Goal: Information Seeking & Learning: Understand process/instructions

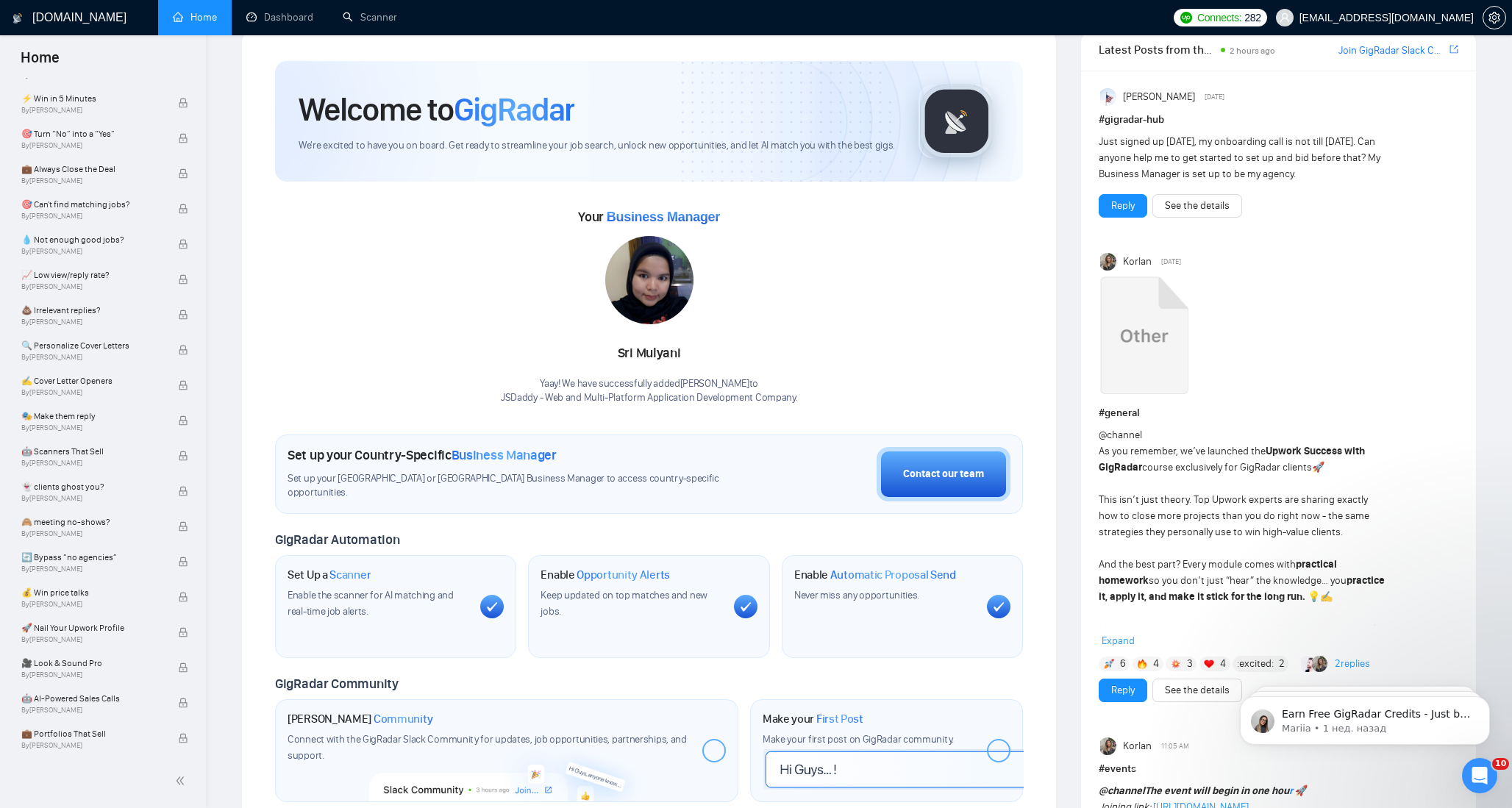
scroll to position [230, 0]
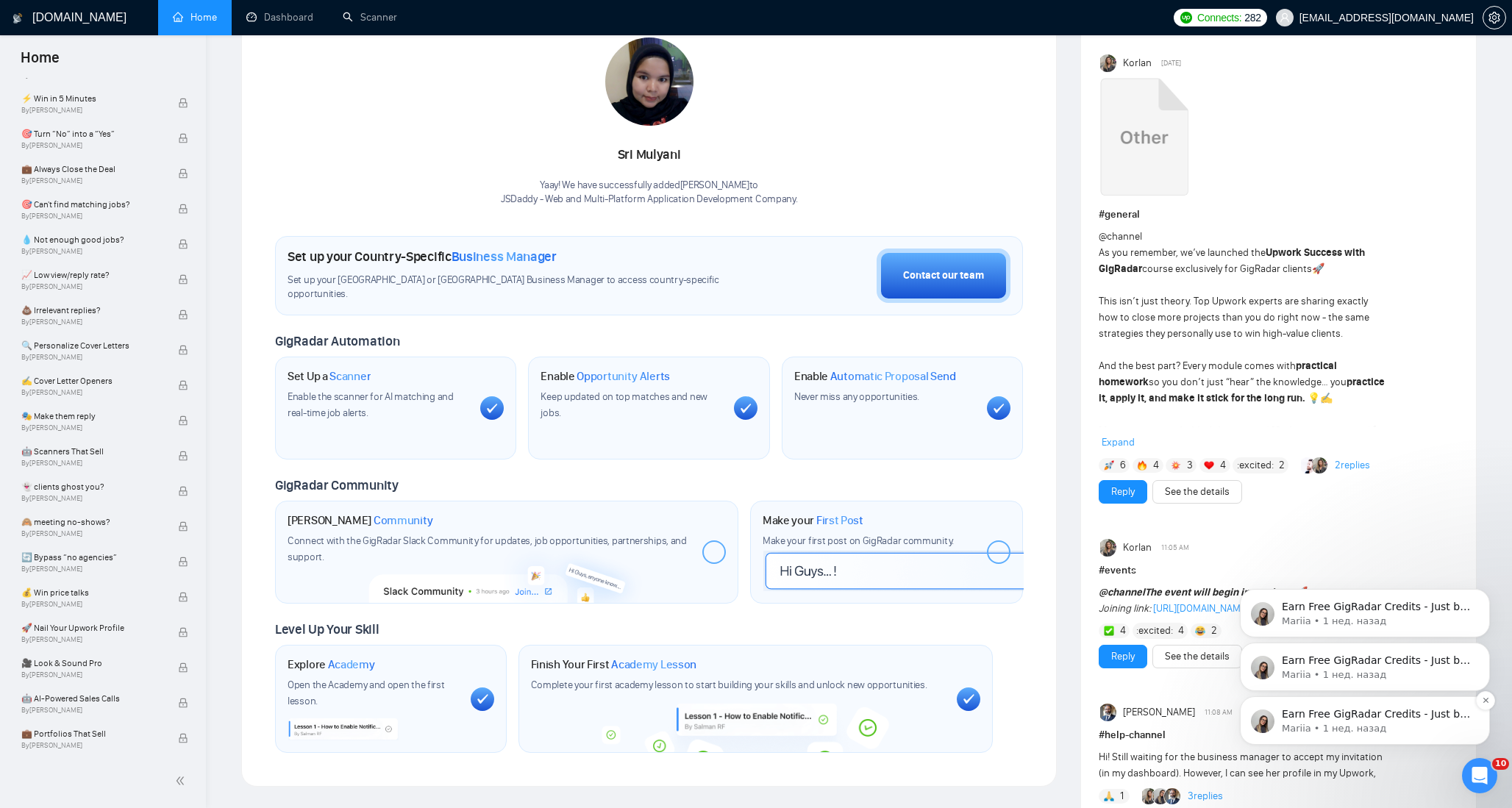
click at [1380, 727] on p "Mariia • 1 нед. назад" at bounding box center [1377, 728] width 190 height 13
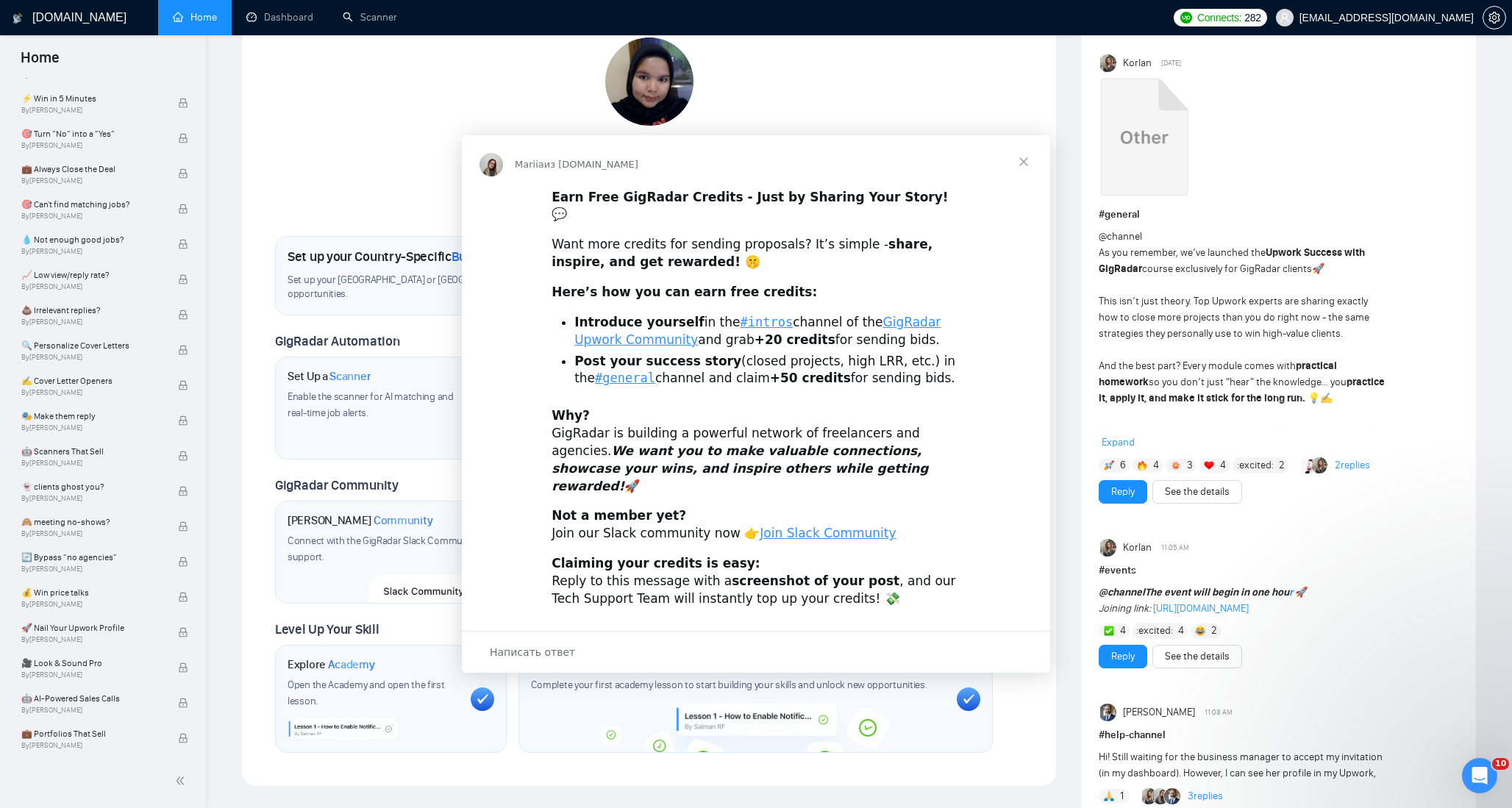
scroll to position [0, 0]
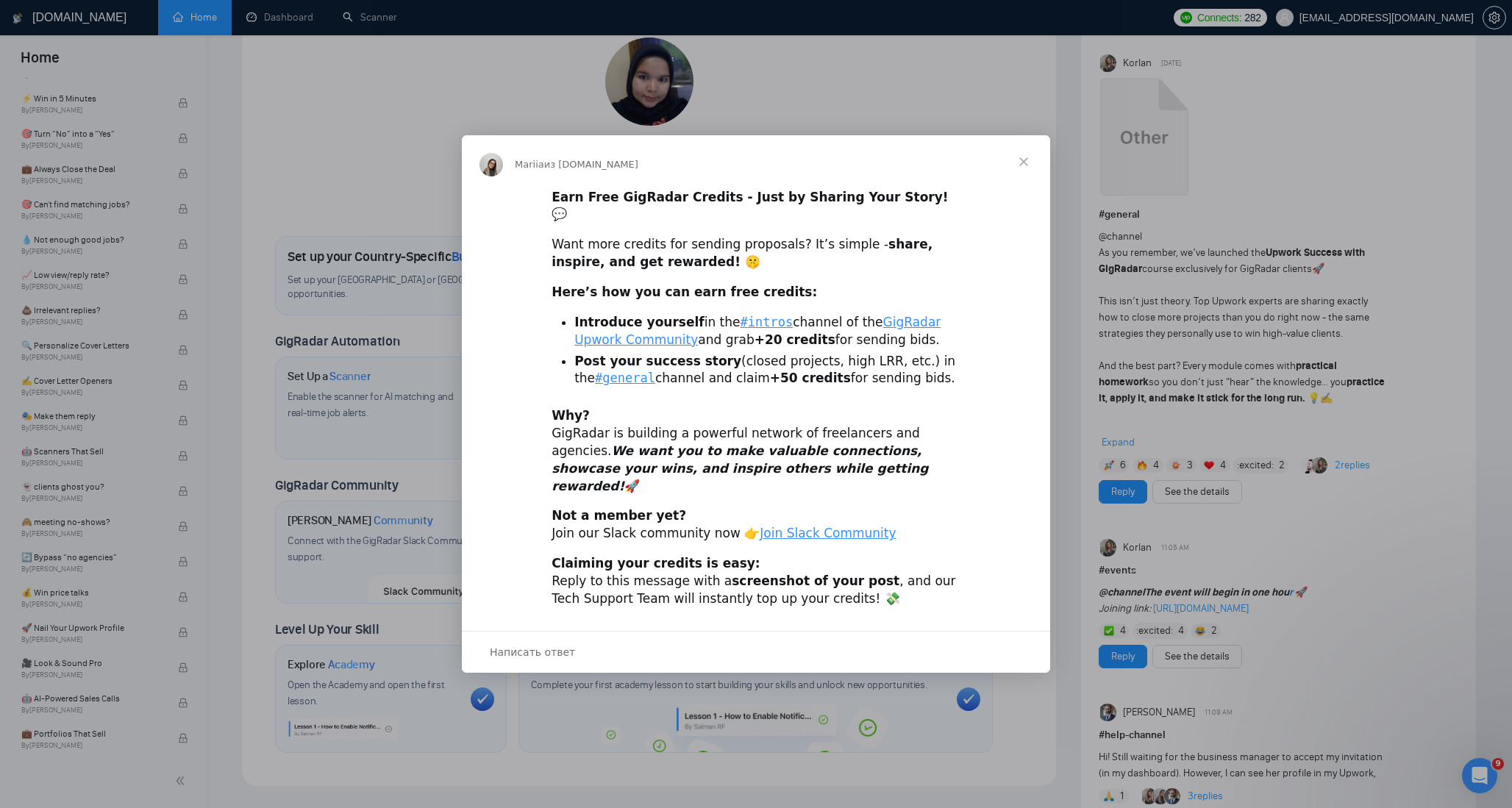
click at [1022, 178] on span "Закрыть" at bounding box center [1023, 161] width 53 height 53
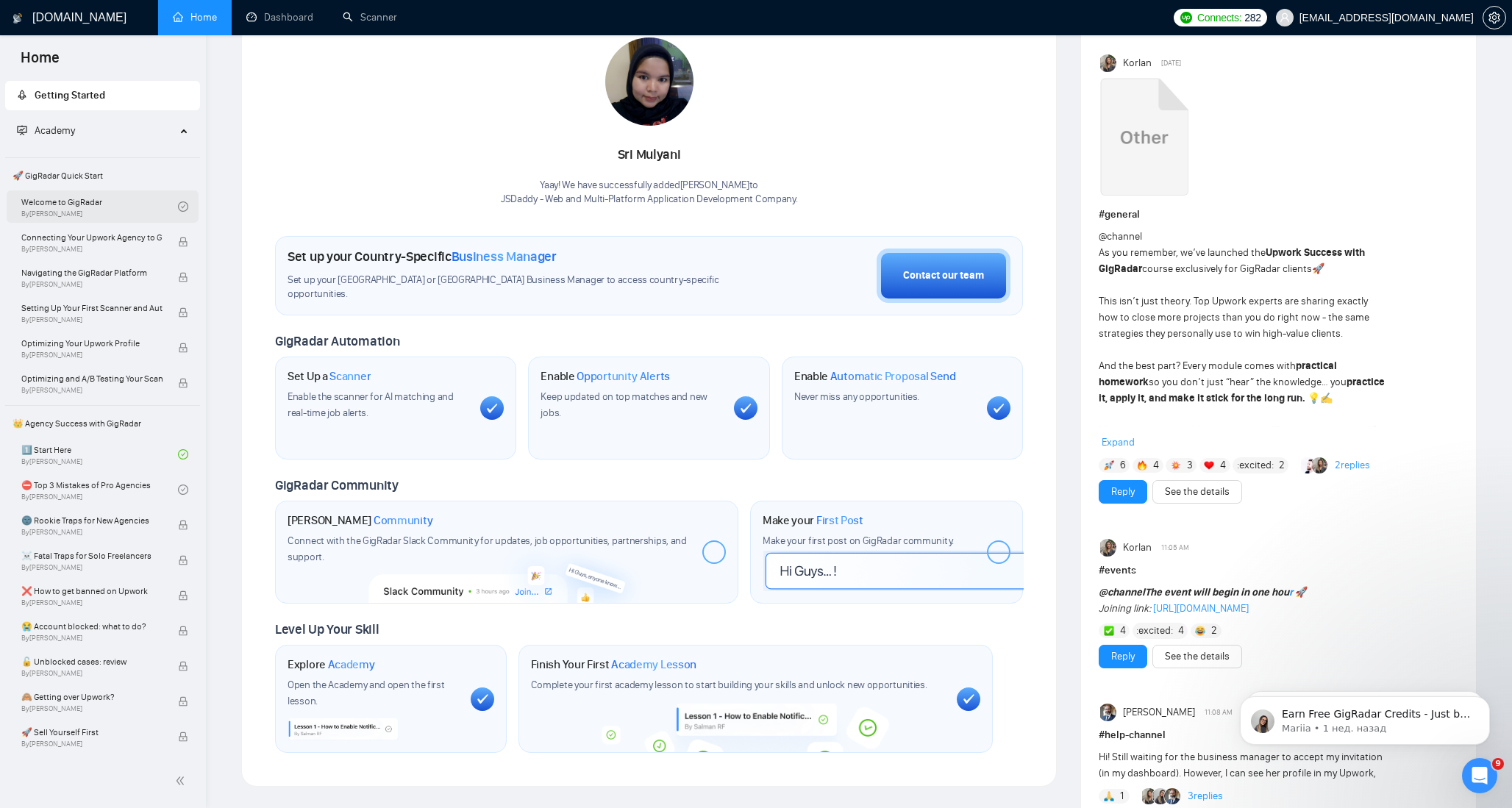
click at [142, 202] on link "Welcome to GigRadar By [PERSON_NAME]" at bounding box center [100, 206] width 157 height 32
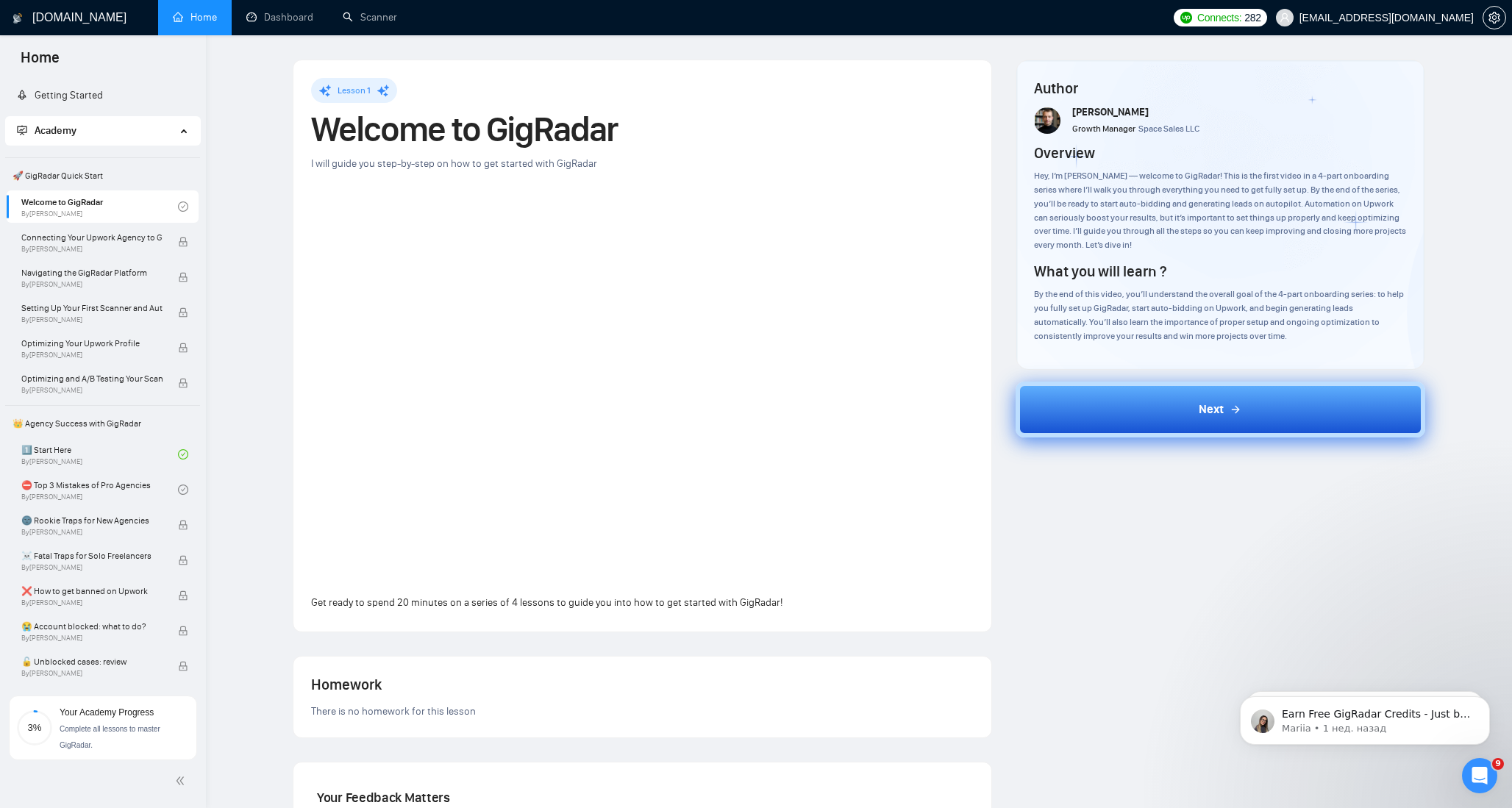
click at [1167, 417] on button "Next" at bounding box center [1221, 410] width 411 height 56
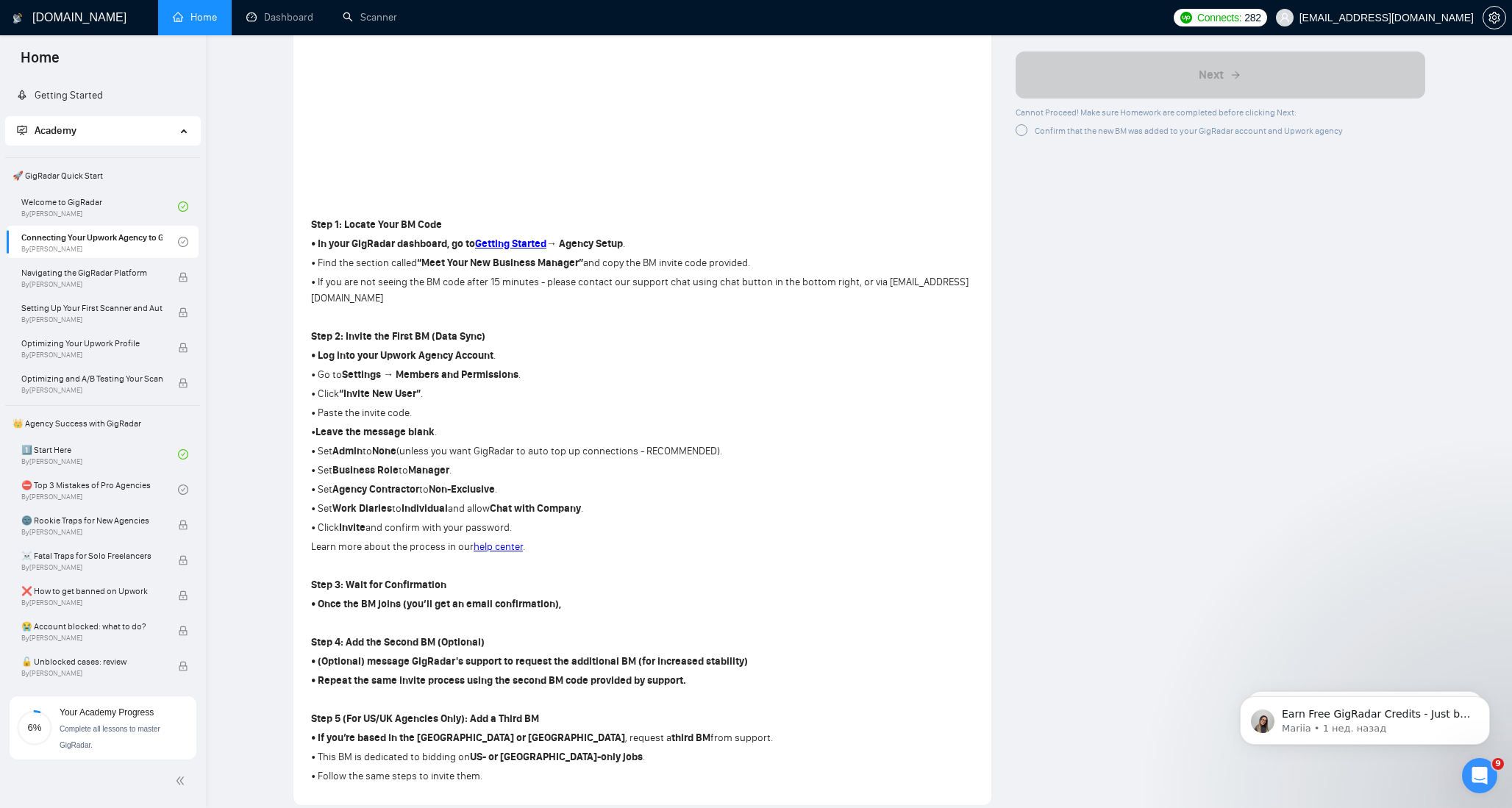
scroll to position [601, 0]
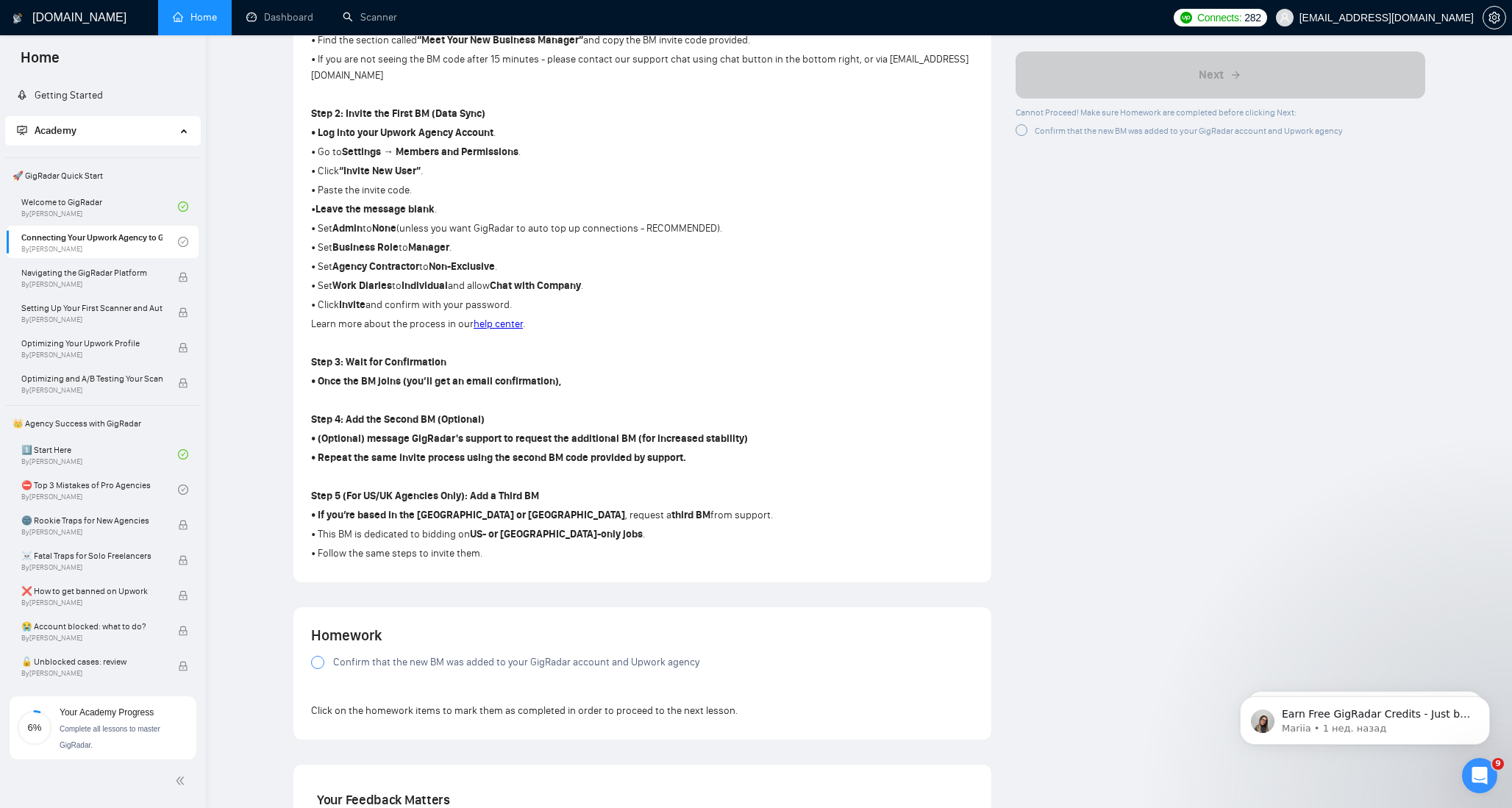
click at [320, 655] on label "Confirm that the new BM was added to your GigRadar account and Upwork agency" at bounding box center [642, 663] width 663 height 16
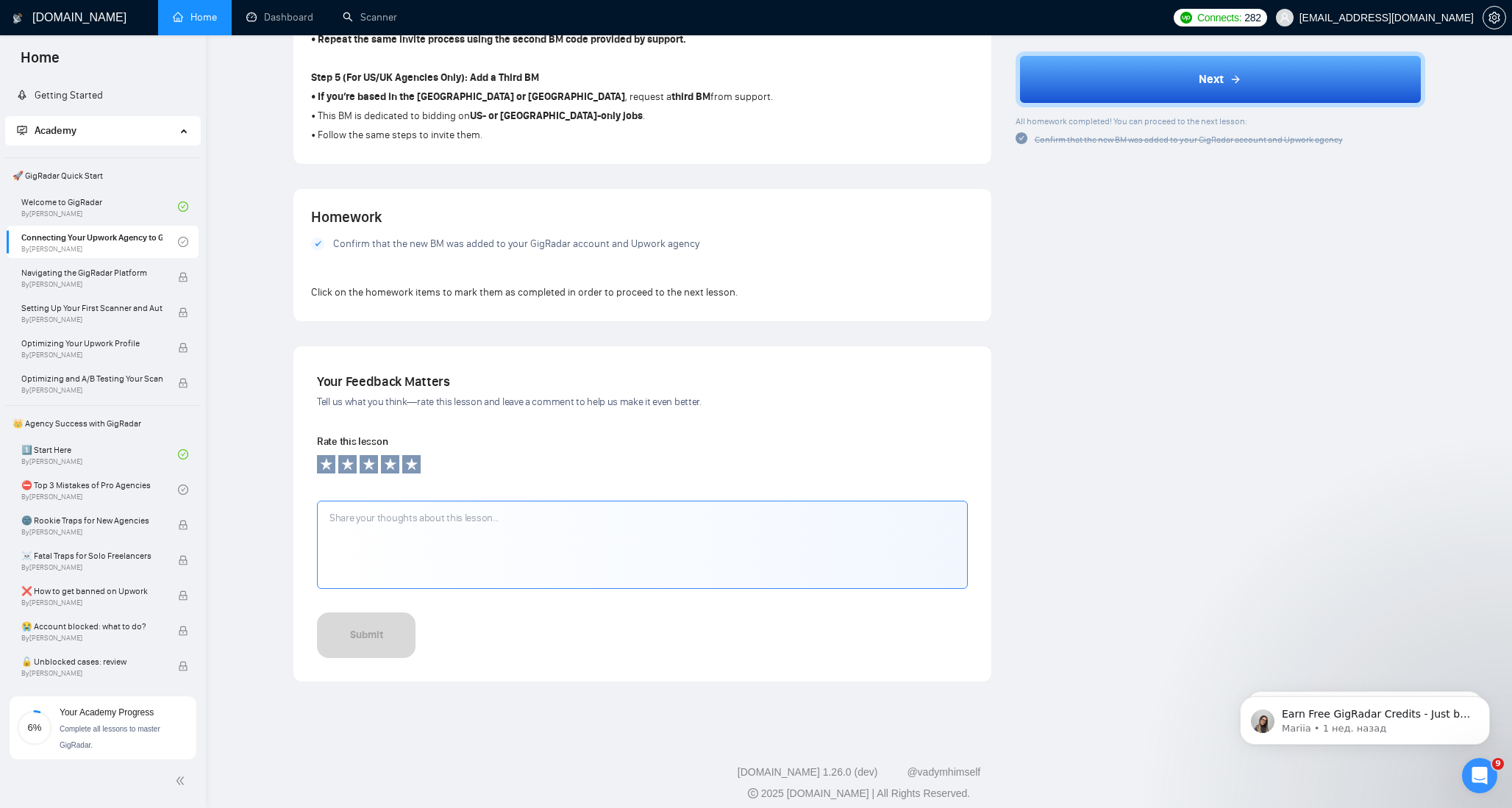
scroll to position [1022, 0]
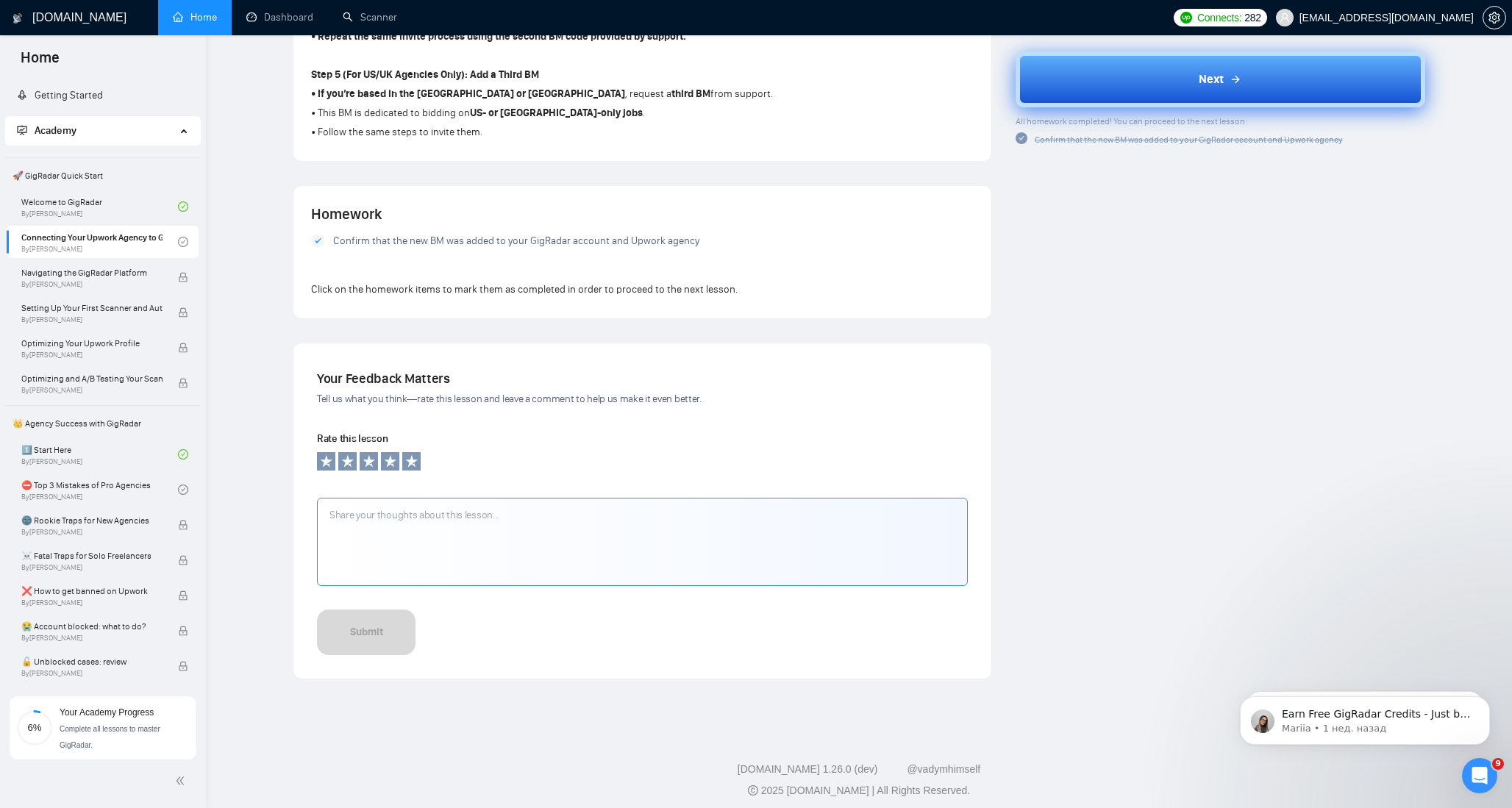
click at [1168, 80] on button "Next" at bounding box center [1221, 79] width 411 height 56
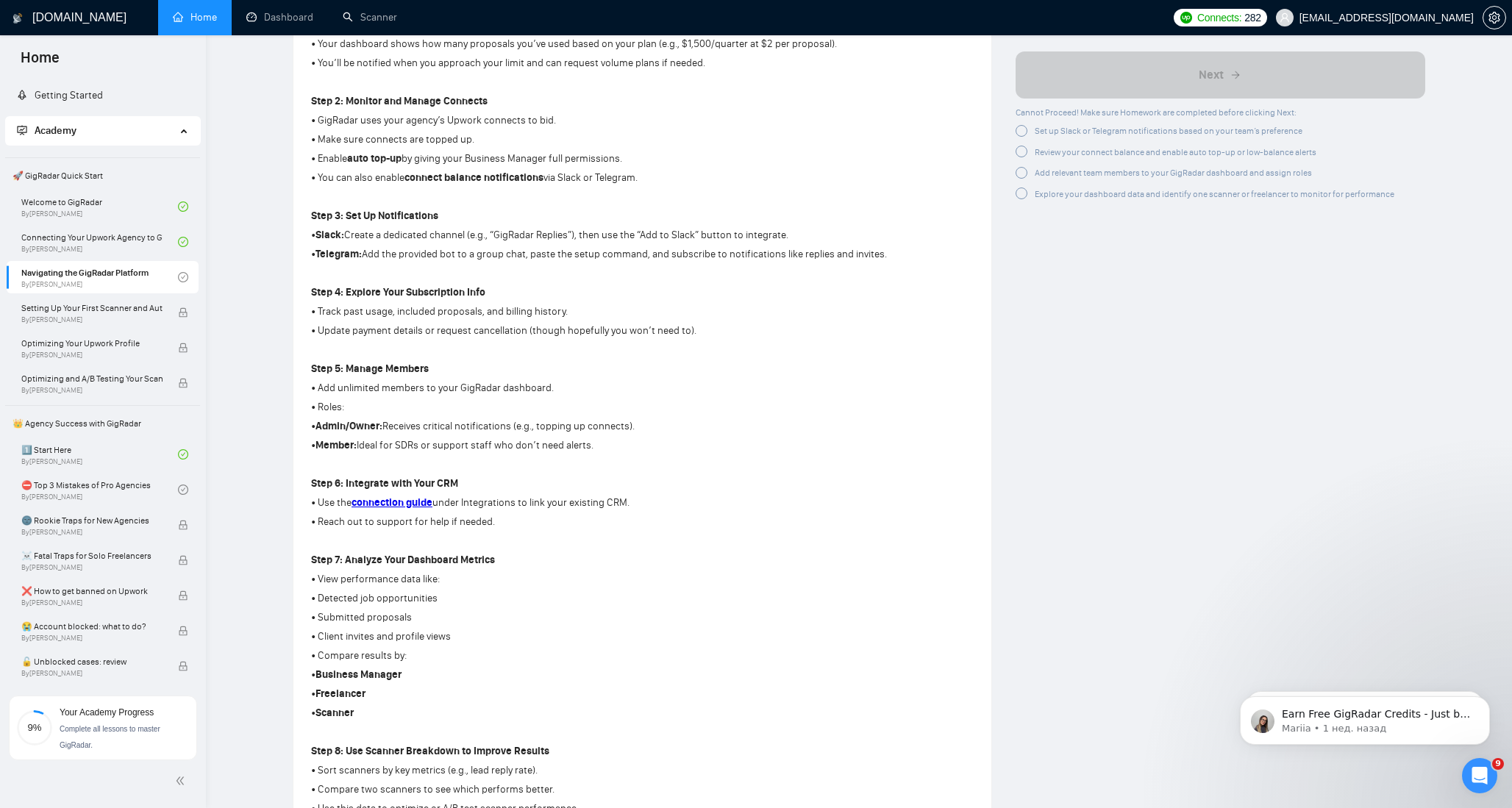
scroll to position [1025, 0]
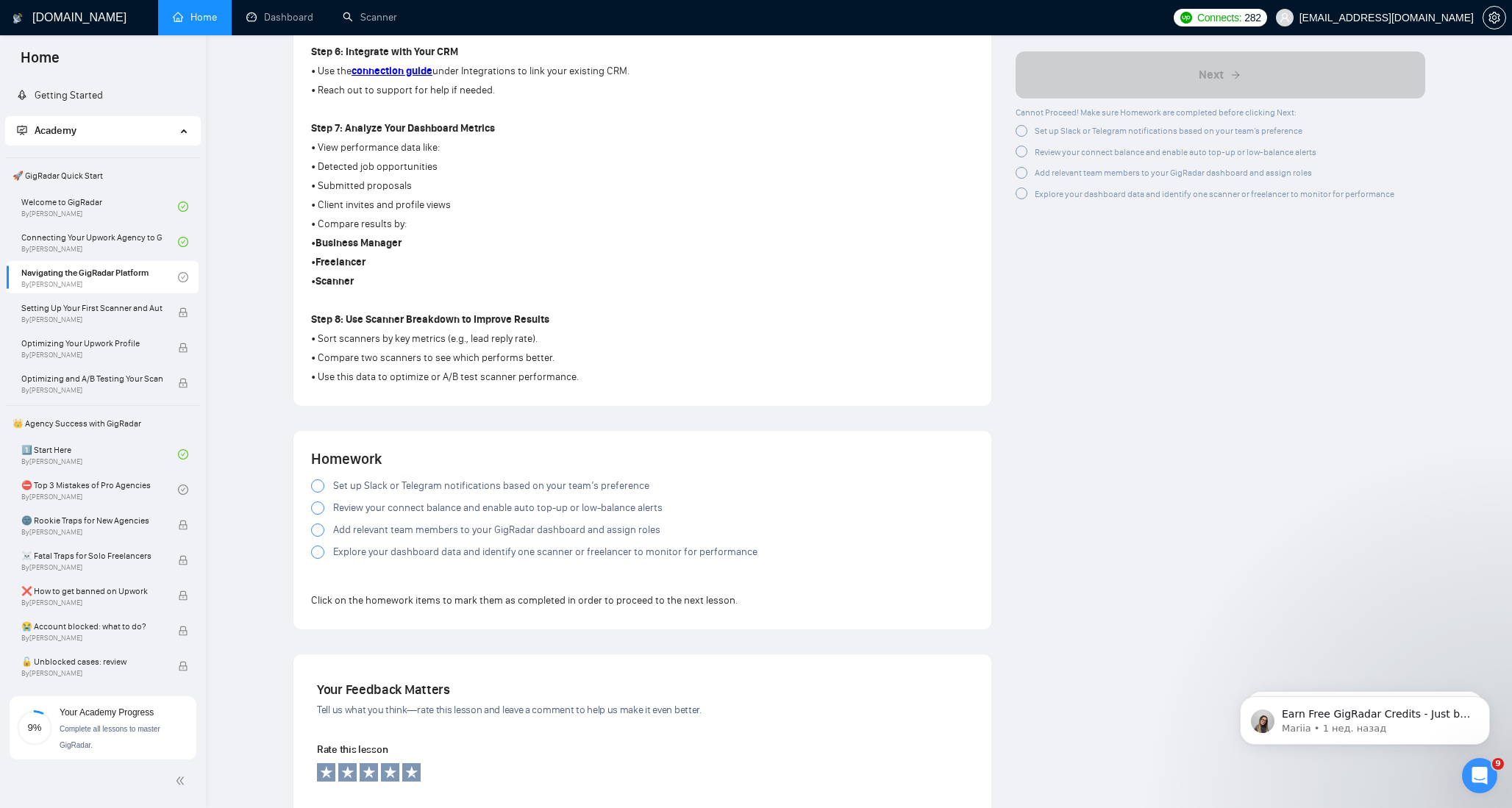
click at [314, 488] on div at bounding box center [317, 486] width 13 height 13
click at [315, 514] on div at bounding box center [317, 507] width 13 height 13
click at [319, 537] on div at bounding box center [317, 529] width 13 height 13
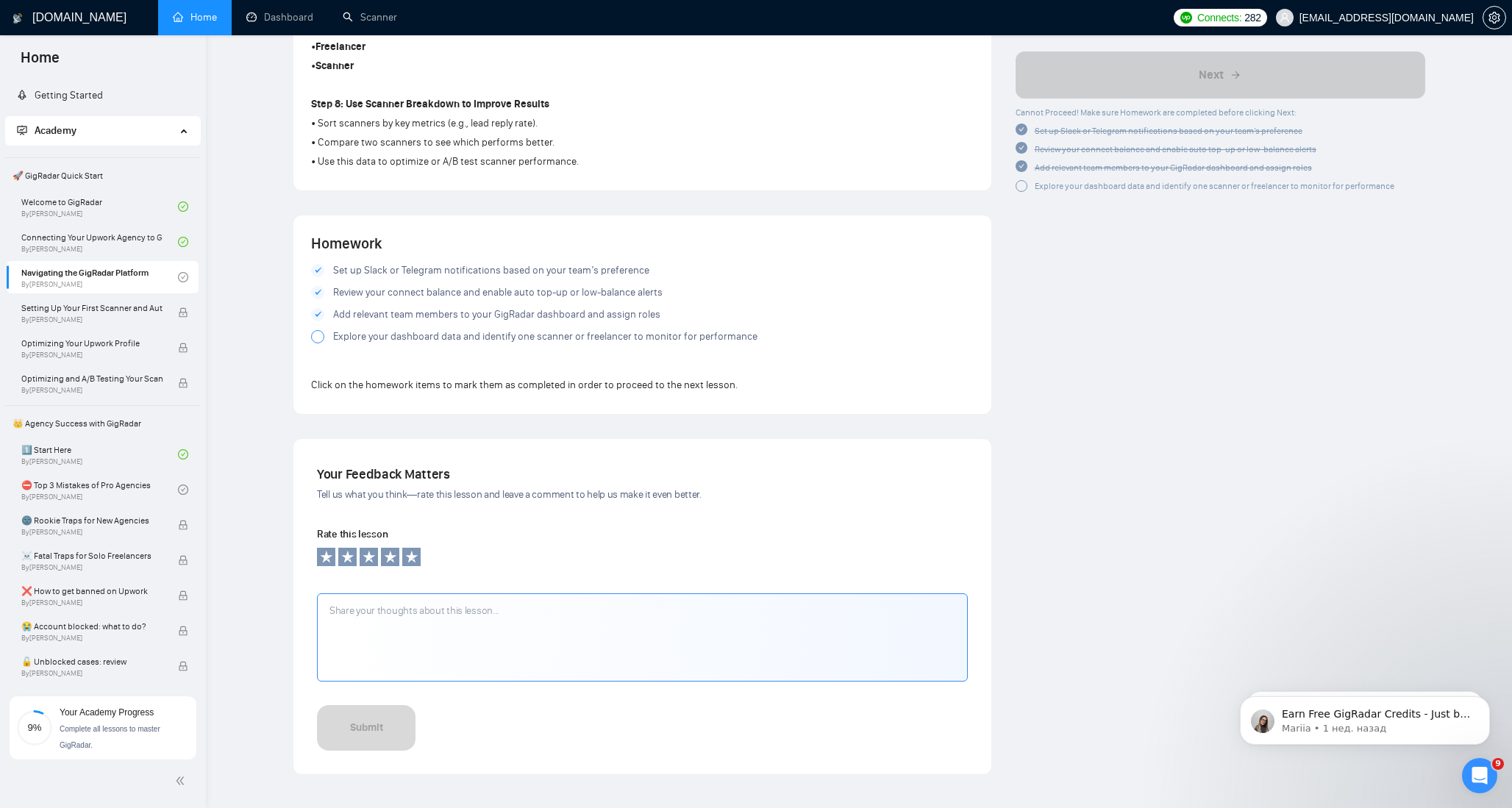
scroll to position [1252, 0]
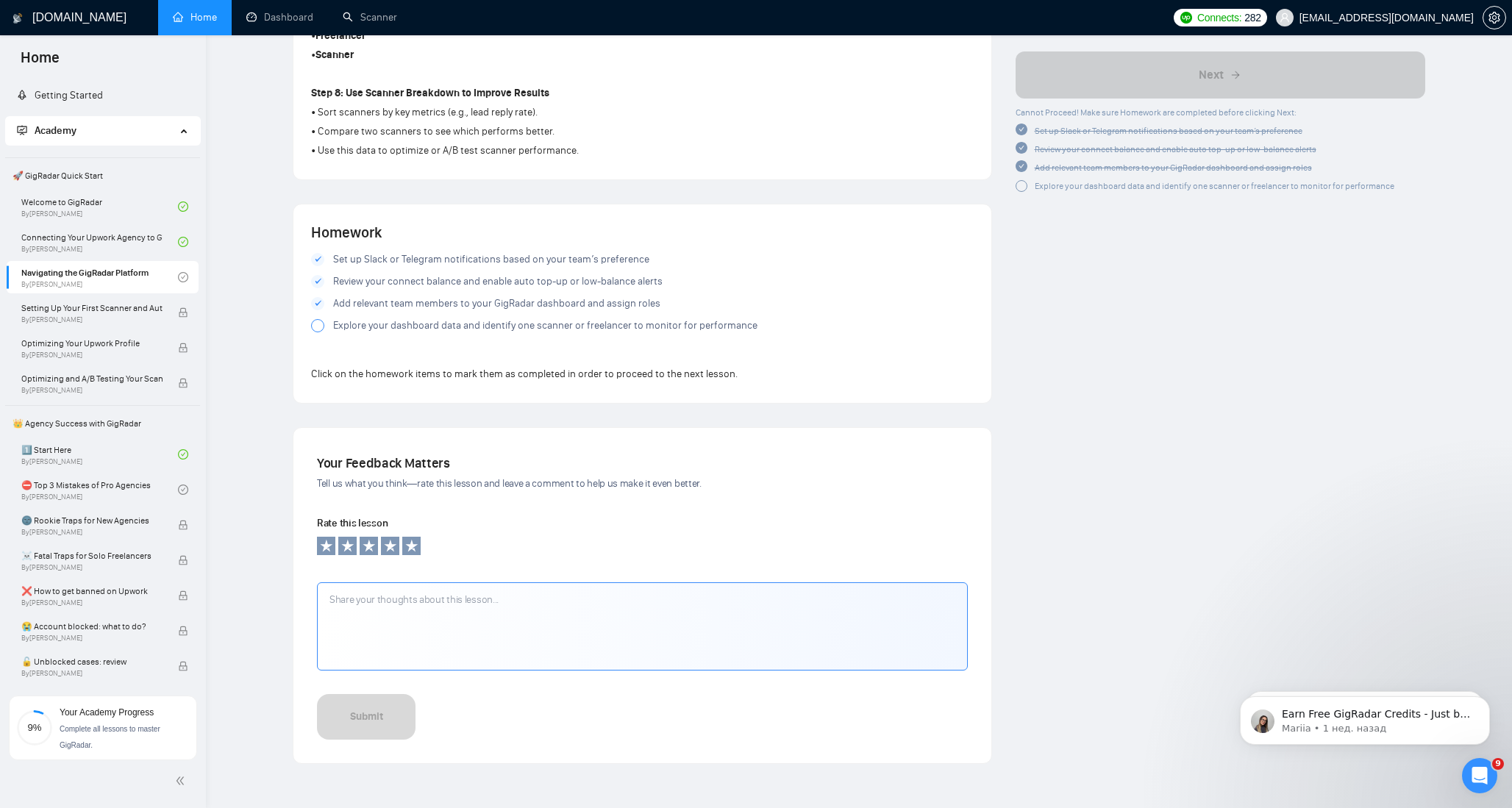
click at [323, 331] on div at bounding box center [317, 325] width 13 height 13
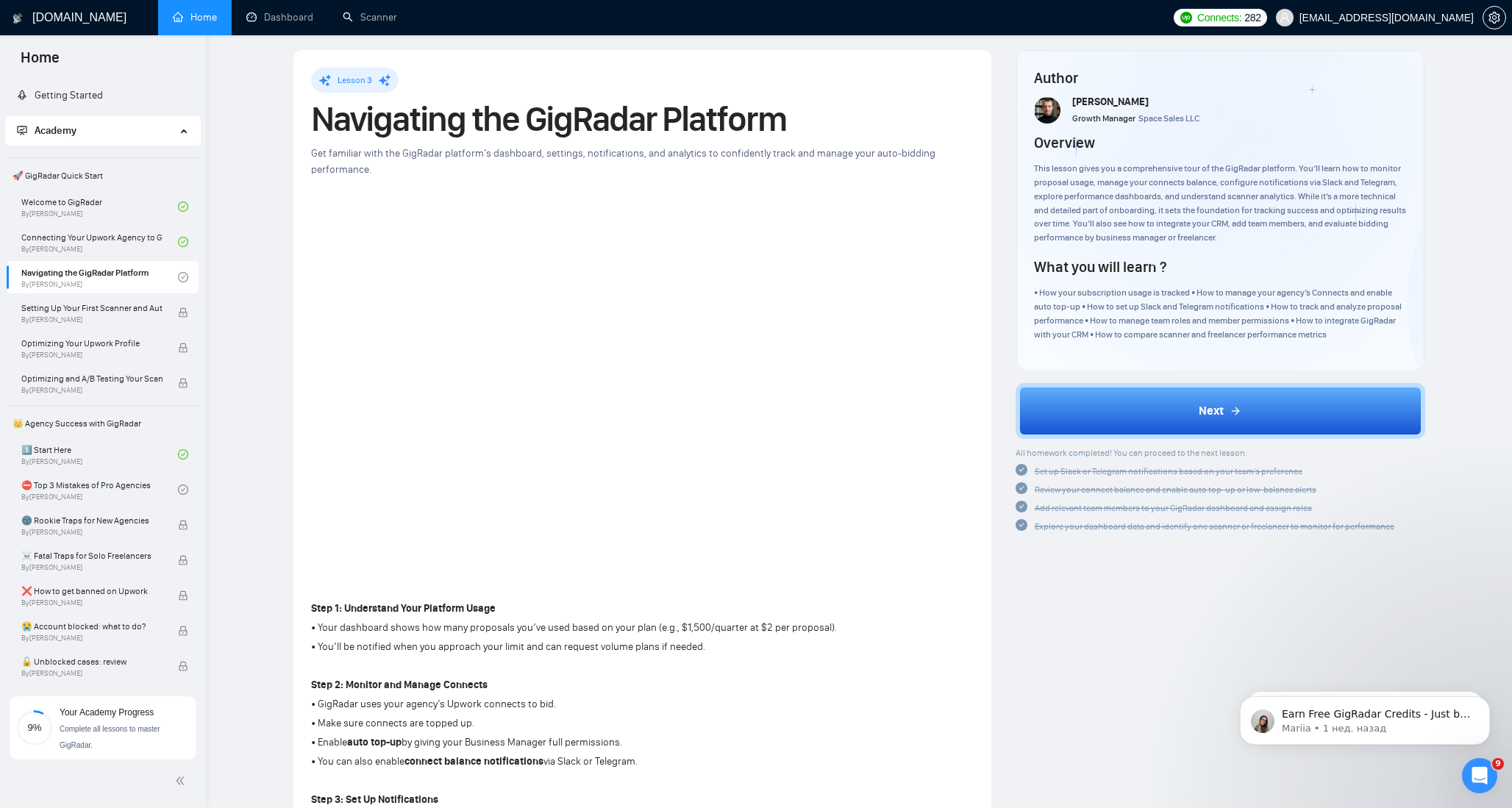
scroll to position [0, 0]
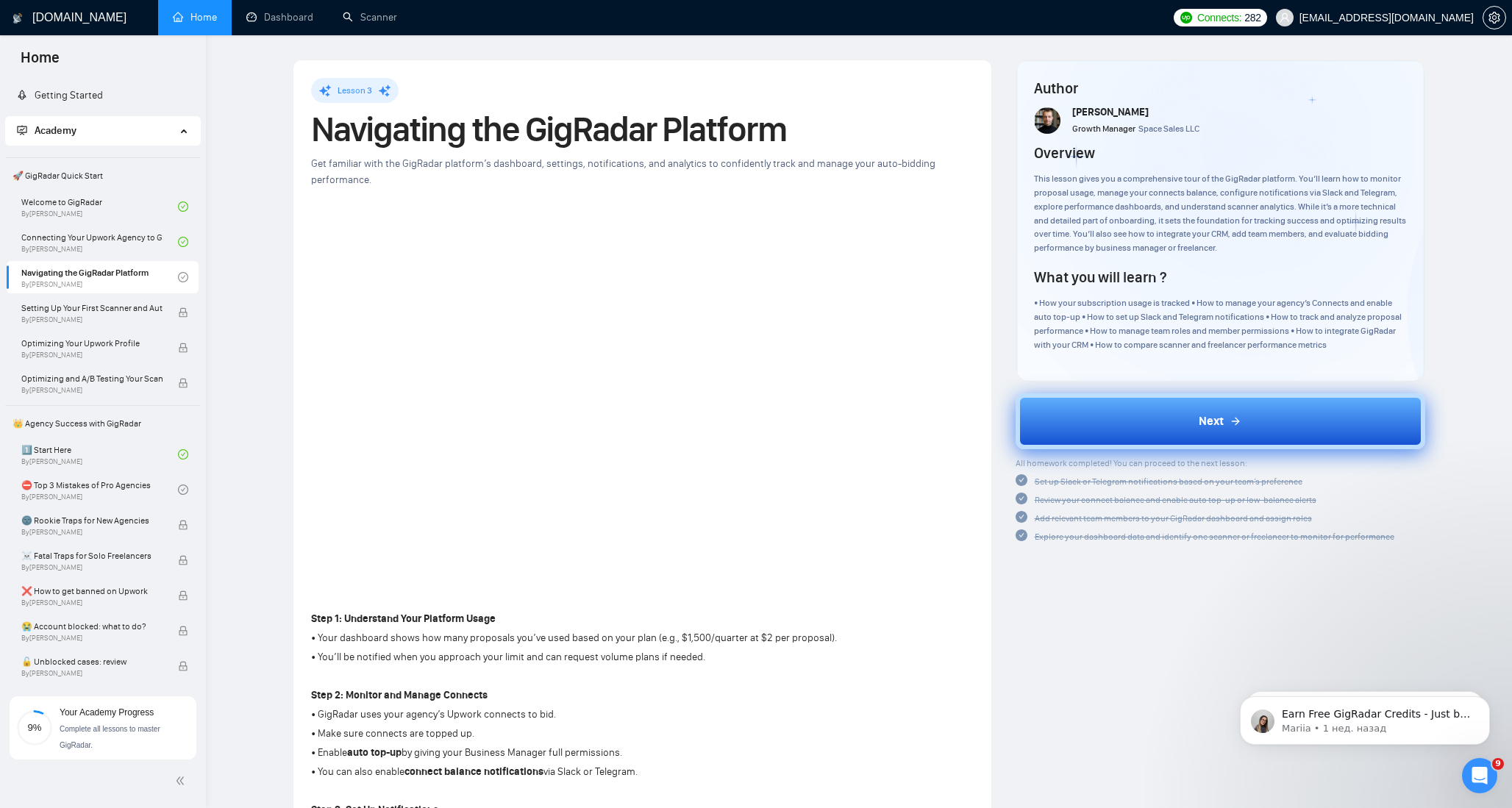
click at [1224, 423] on div "Next" at bounding box center [1220, 421] width 42 height 17
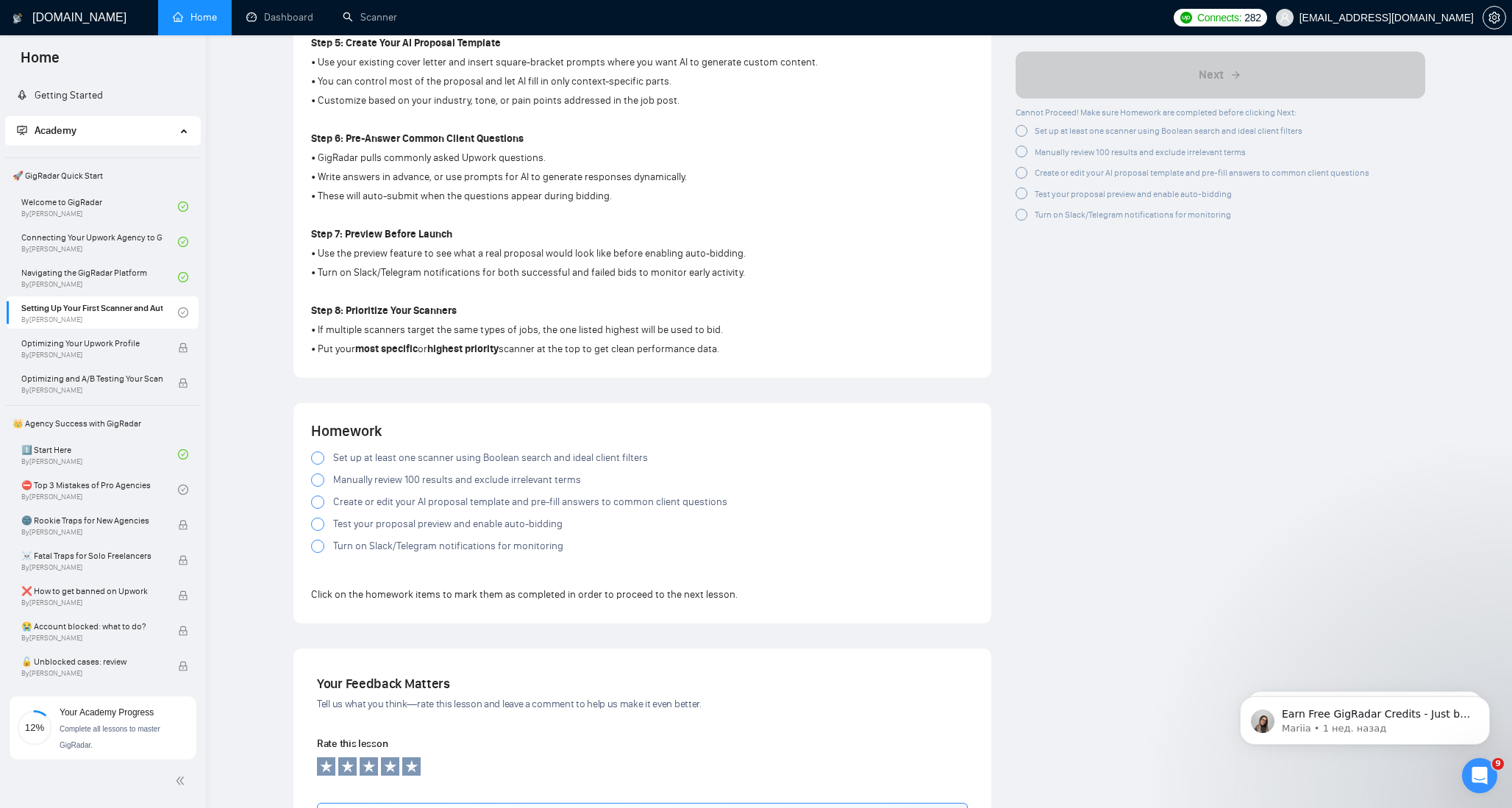
scroll to position [1011, 0]
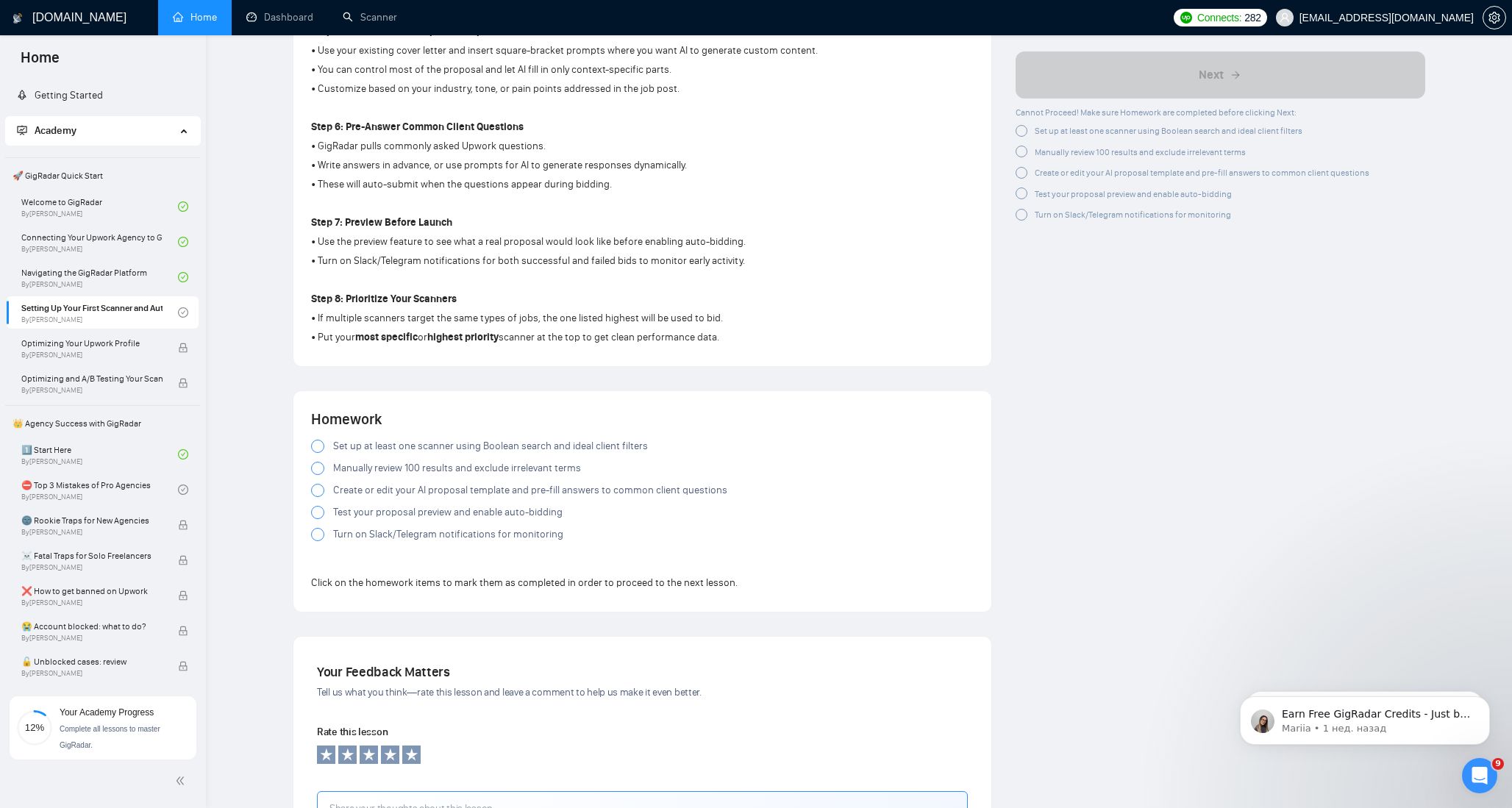
click at [422, 449] on span "Set up at least one scanner using Boolean search and ideal client filters" at bounding box center [490, 446] width 315 height 16
